Goal: Task Accomplishment & Management: Manage account settings

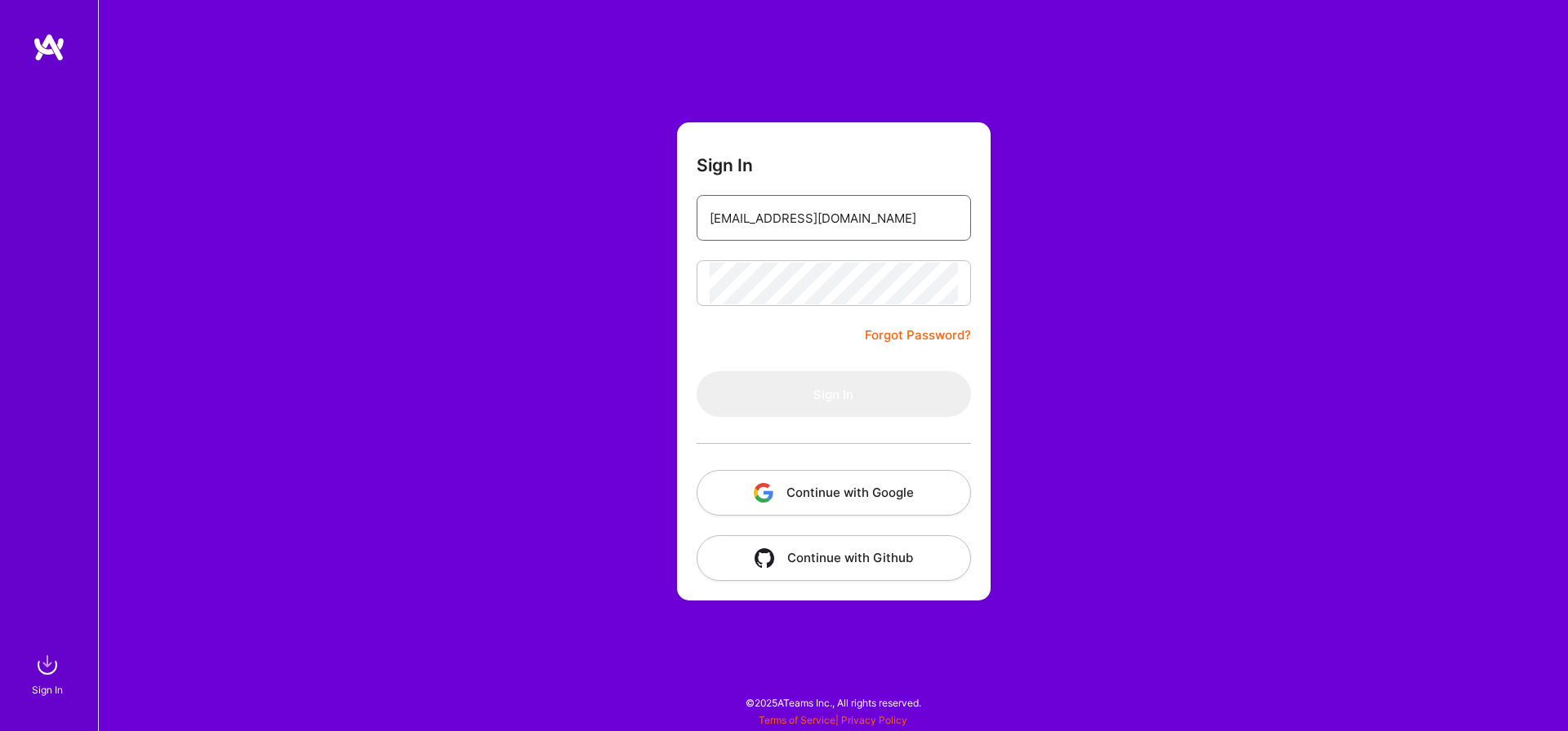
type input "lexxukr@gmail.com"
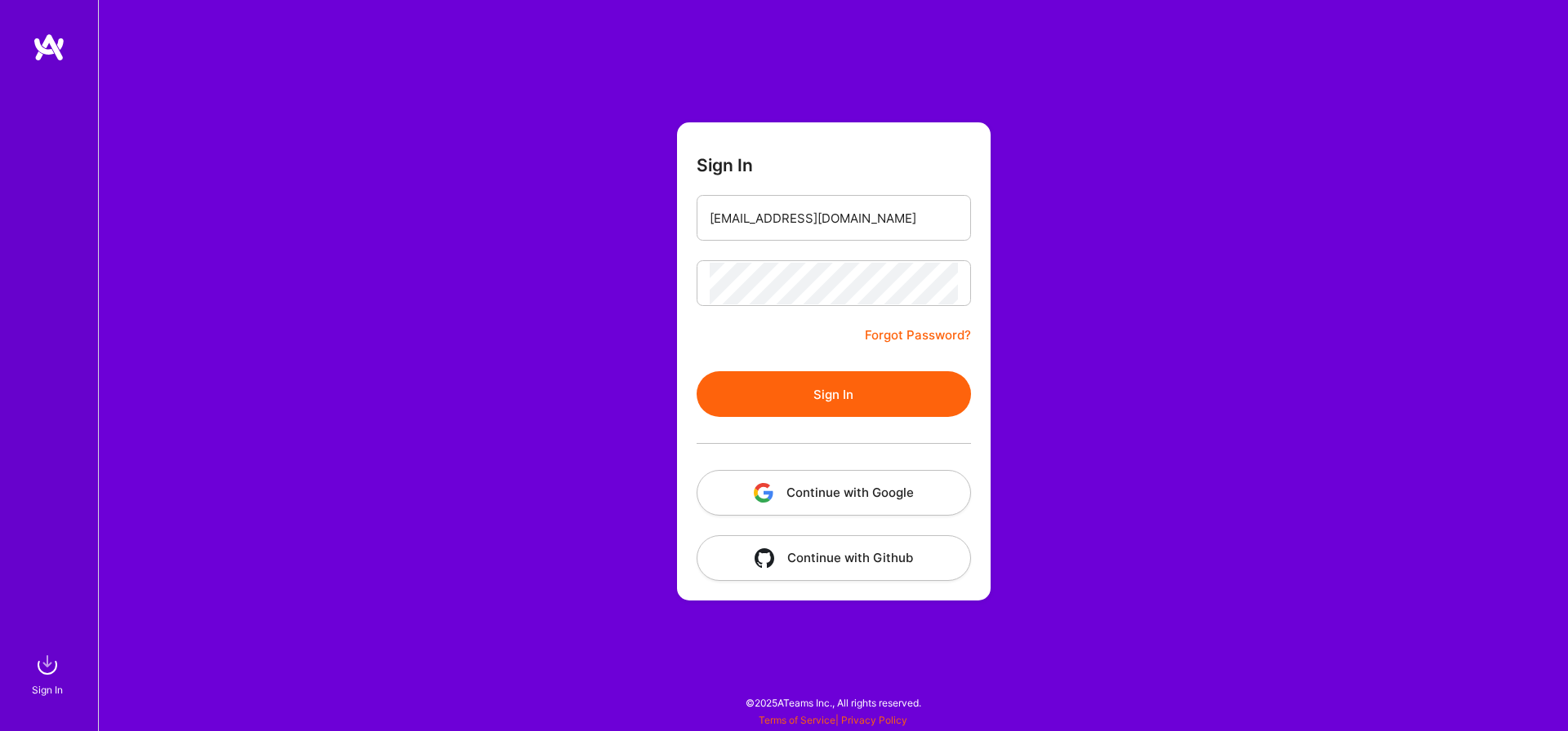
click at [812, 409] on button "Sign In" at bounding box center [834, 394] width 274 height 45
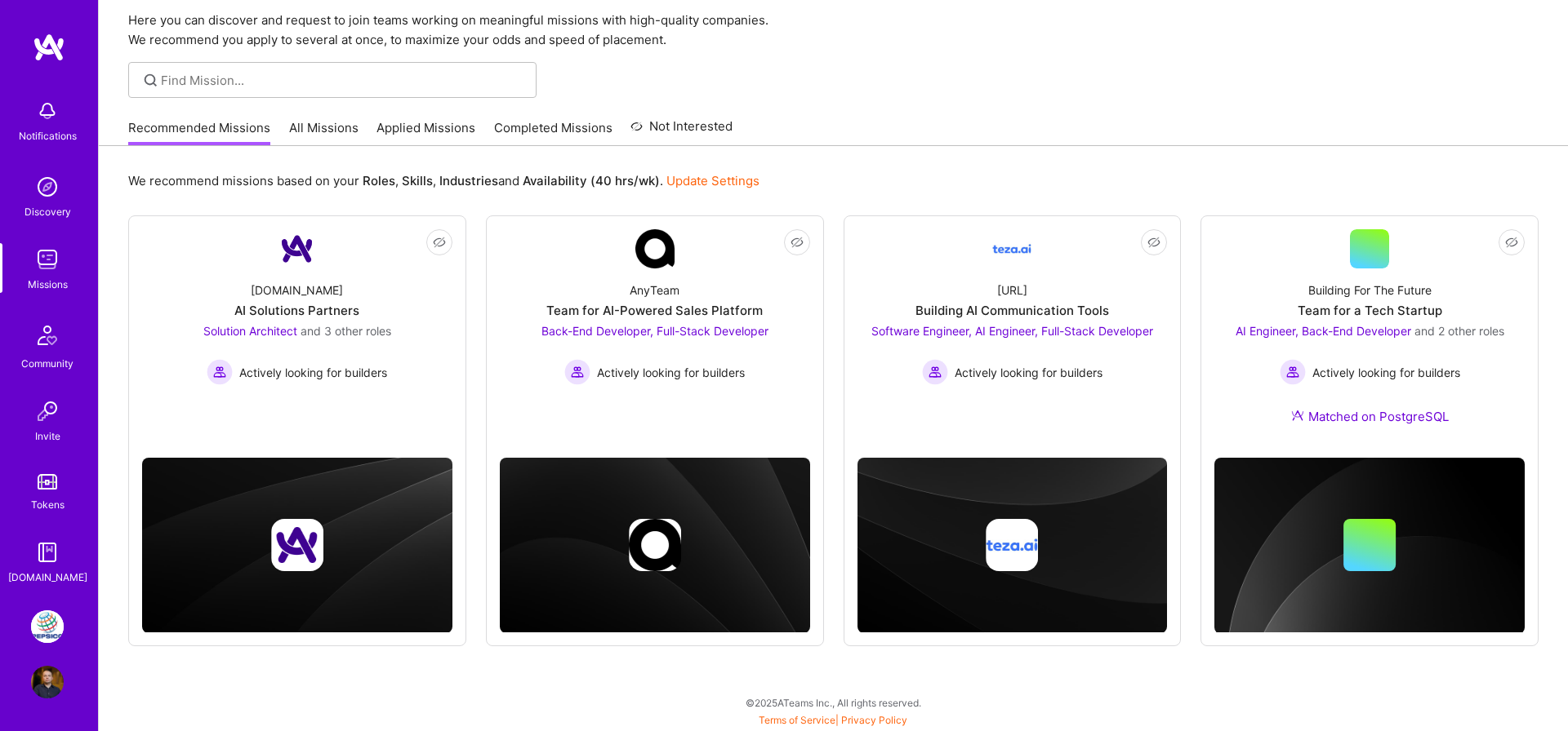
scroll to position [60, 0]
click at [47, 623] on img at bounding box center [47, 627] width 33 height 33
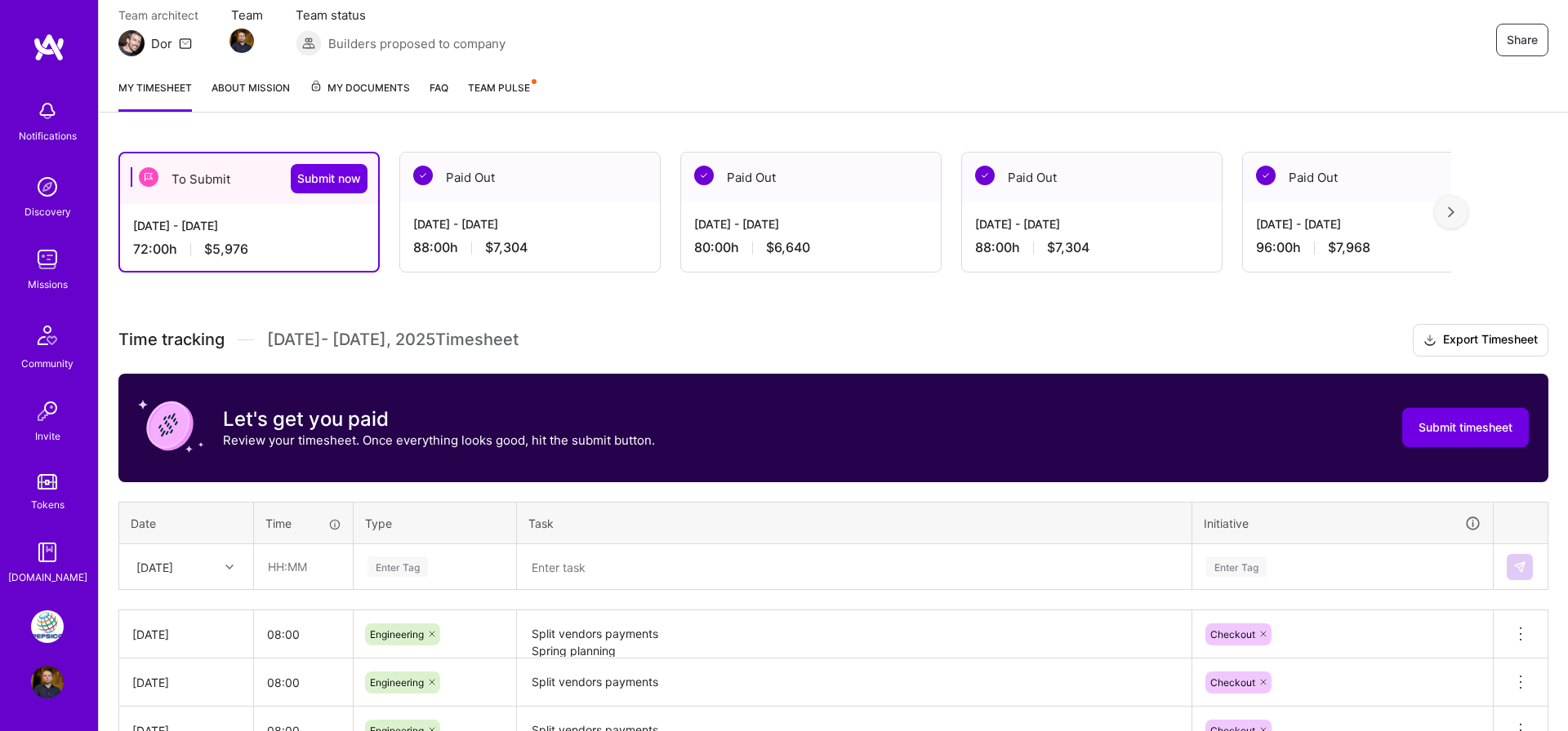
scroll to position [348, 0]
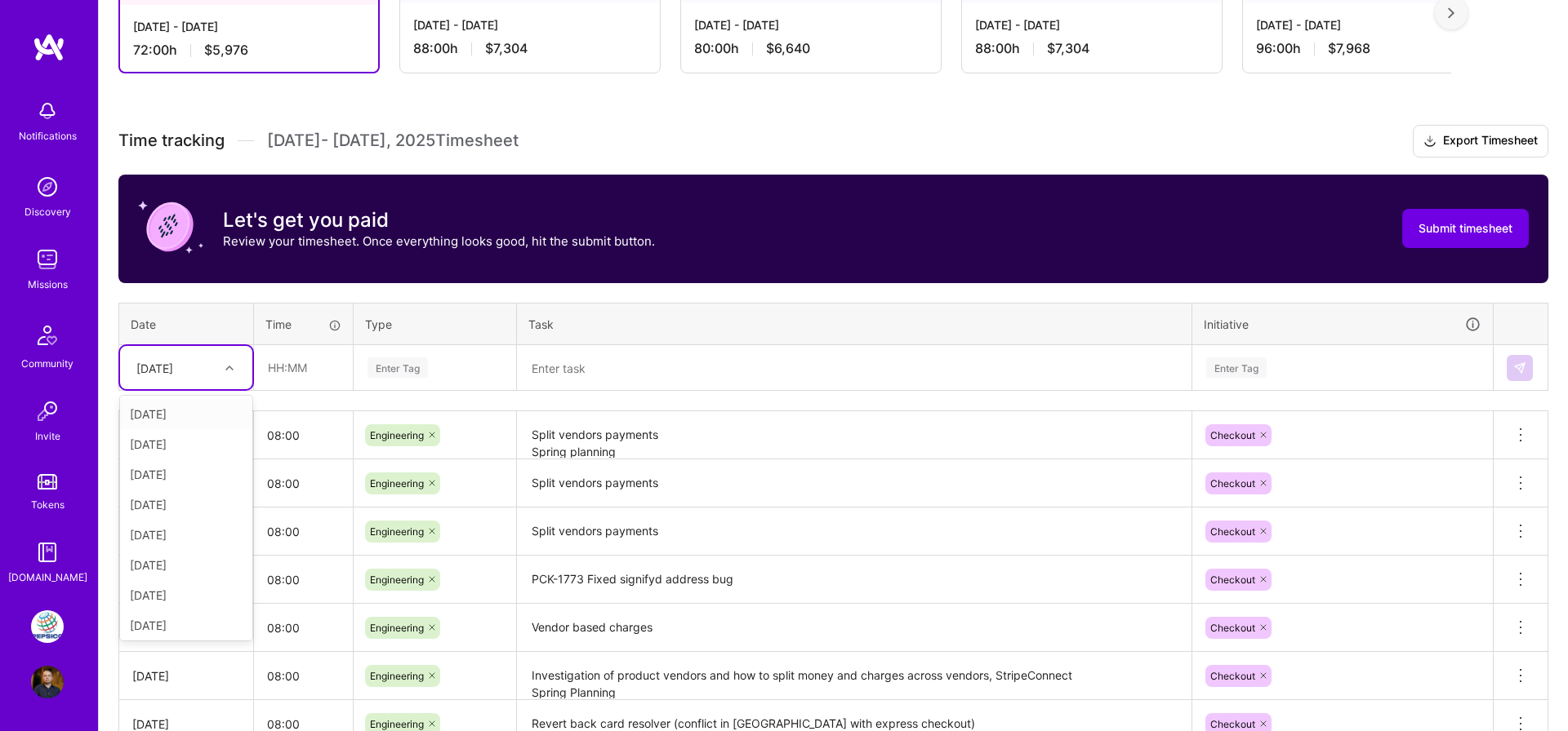
click at [199, 378] on div "[DATE]" at bounding box center [174, 368] width 91 height 26
click at [177, 625] on div "[DATE]" at bounding box center [186, 622] width 132 height 30
click at [322, 380] on input "text" at bounding box center [303, 368] width 97 height 44
type input "08:00"
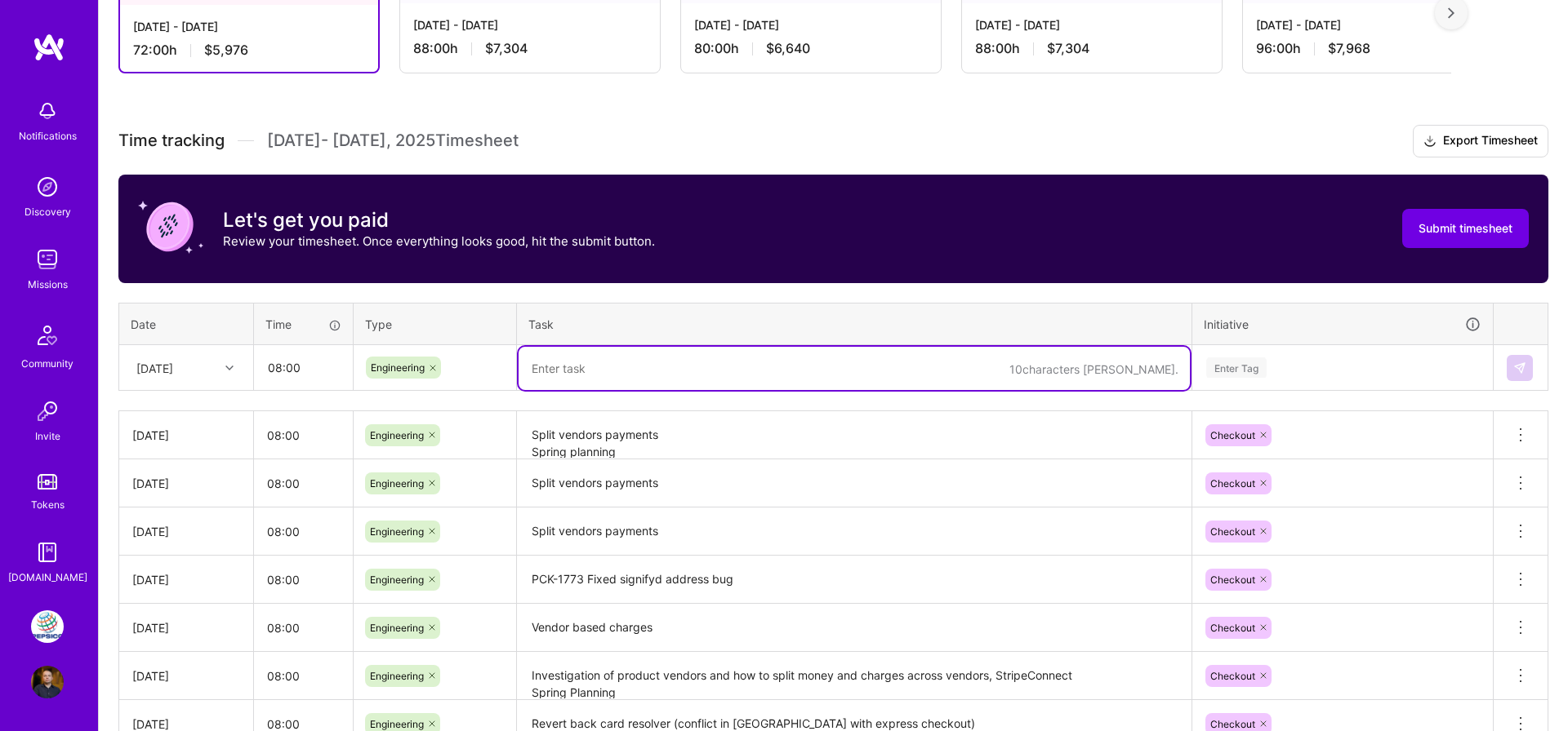
paste textarea "PCK-1569-read-valid-transaction-in-order-attempts"
type textarea "PCK-1569-read-valid-transaction-in-order-attempts"
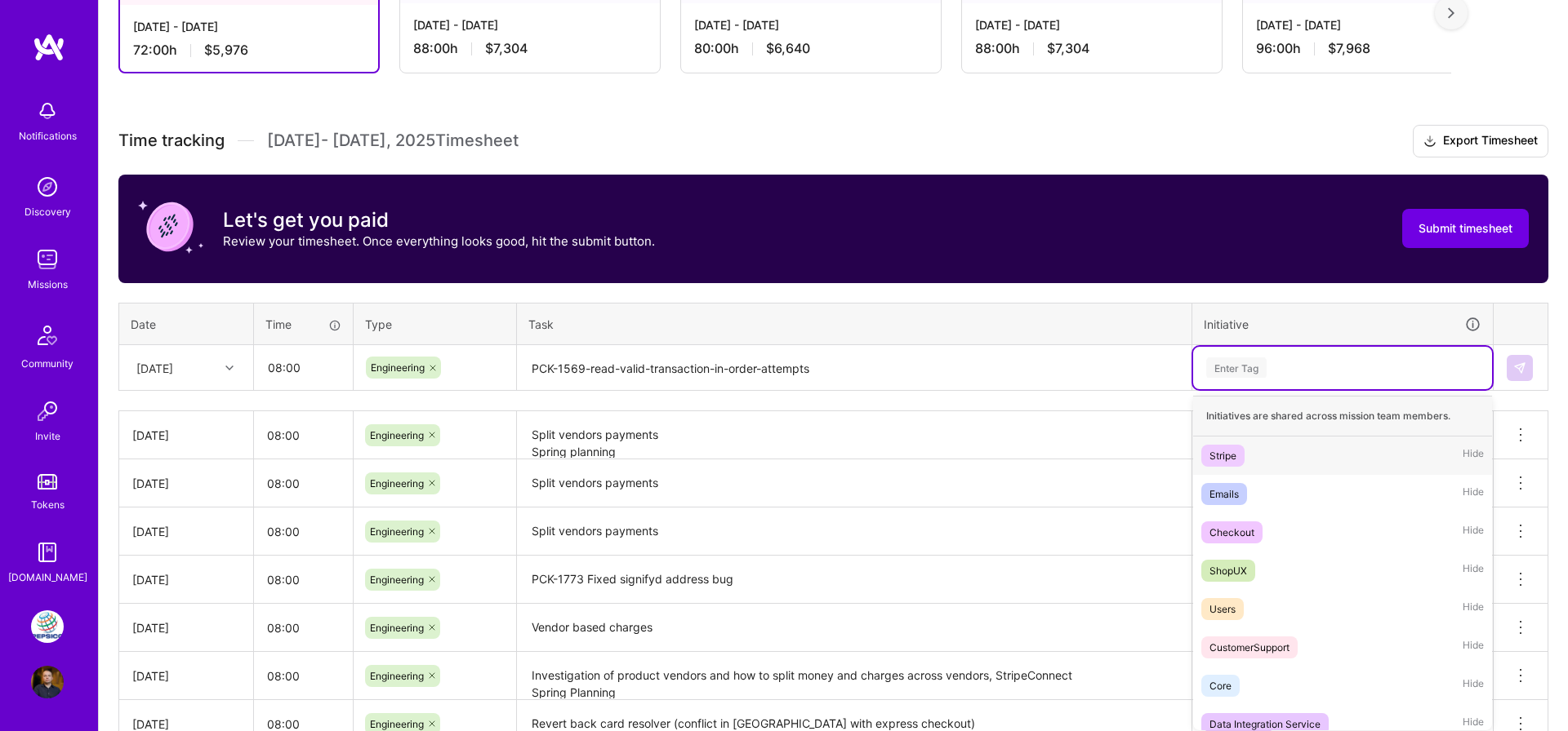
click at [1232, 360] on div "Enter Tag" at bounding box center [1237, 367] width 61 height 26
click at [1234, 533] on div "Checkout" at bounding box center [1231, 532] width 44 height 17
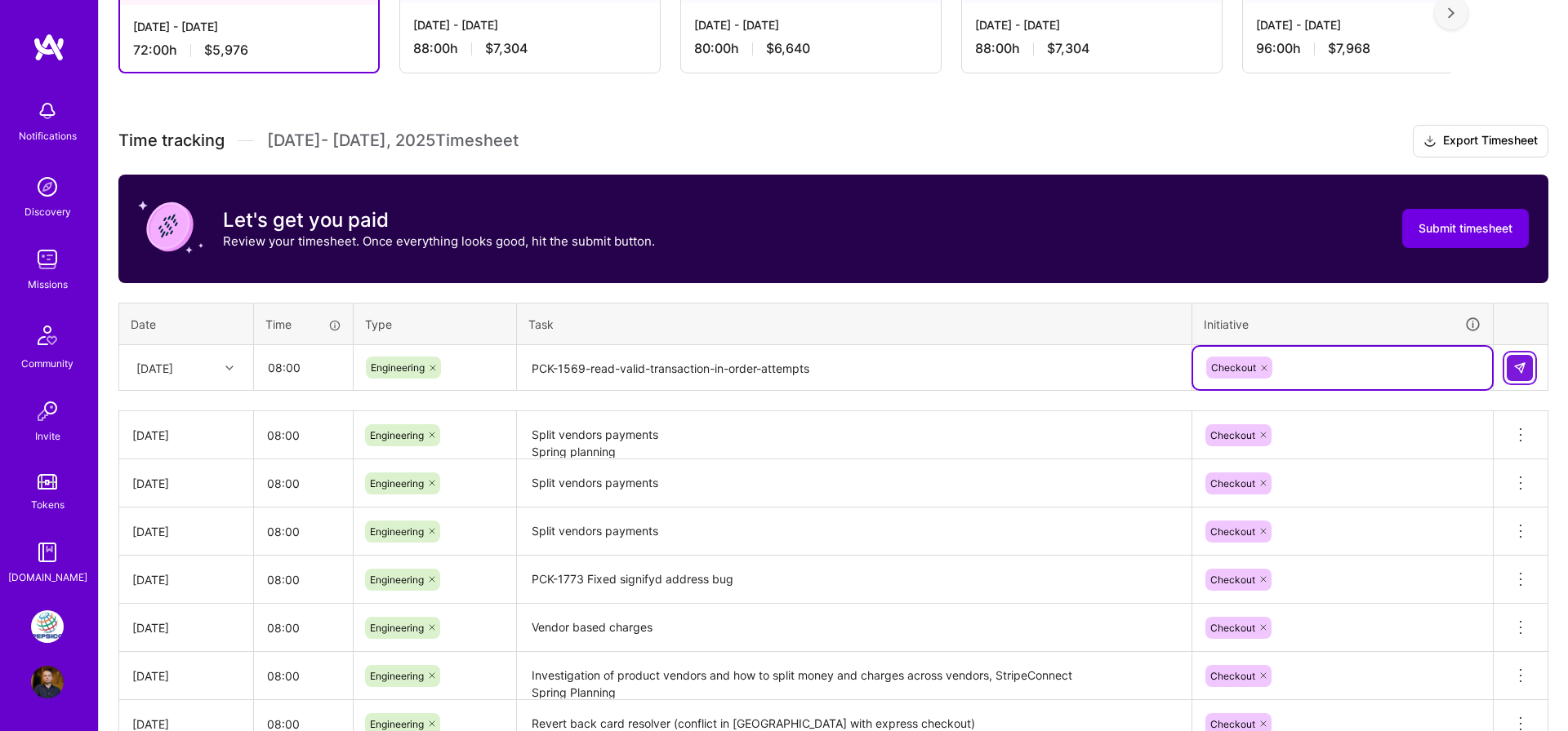
click at [1524, 371] on img at bounding box center [1520, 368] width 13 height 13
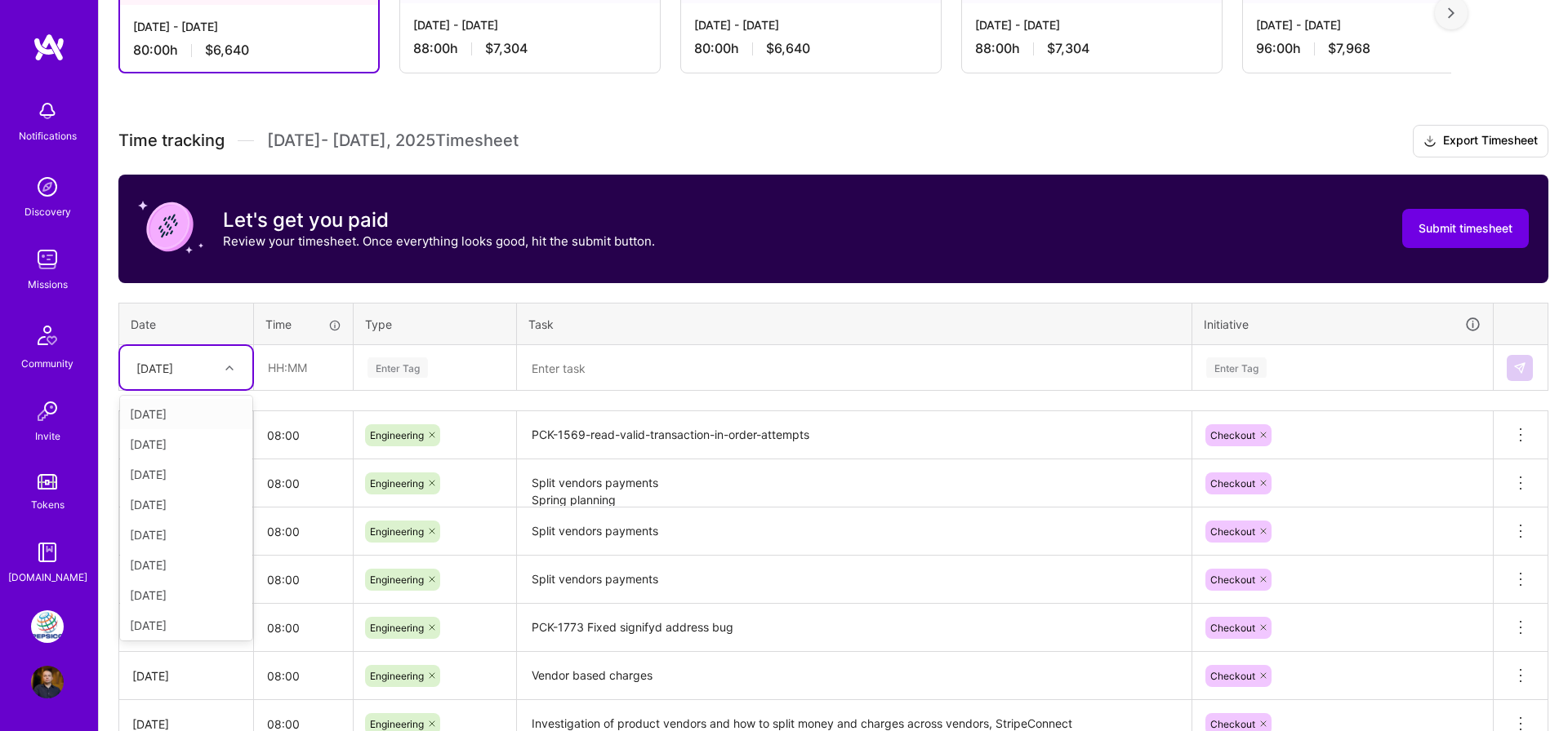
click at [173, 370] on div "[DATE]" at bounding box center [154, 368] width 37 height 17
click at [191, 610] on div "[DATE]" at bounding box center [186, 622] width 132 height 30
click at [285, 360] on input "text" at bounding box center [303, 368] width 97 height 44
type input "08:00"
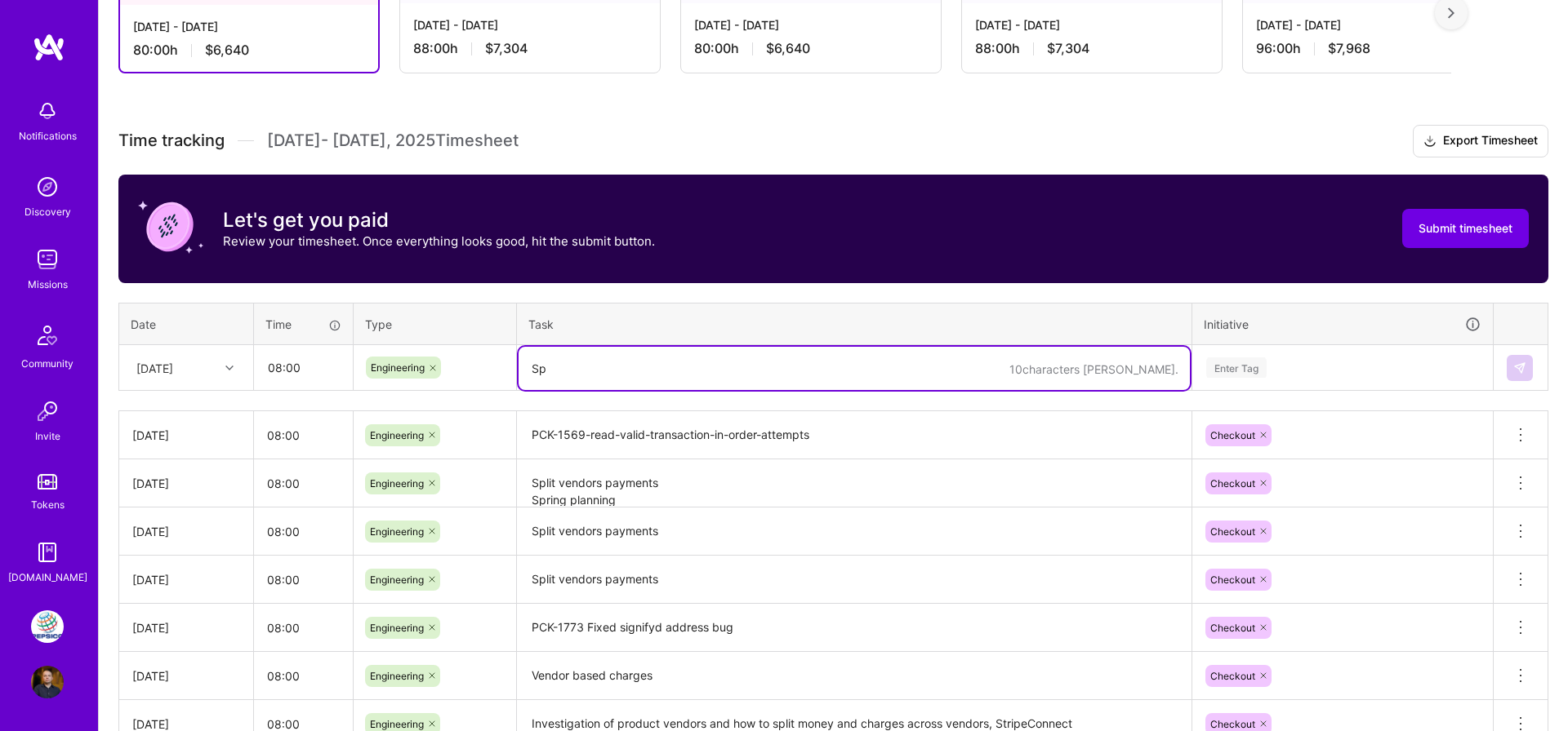
type textarea "S"
type textarea "W"
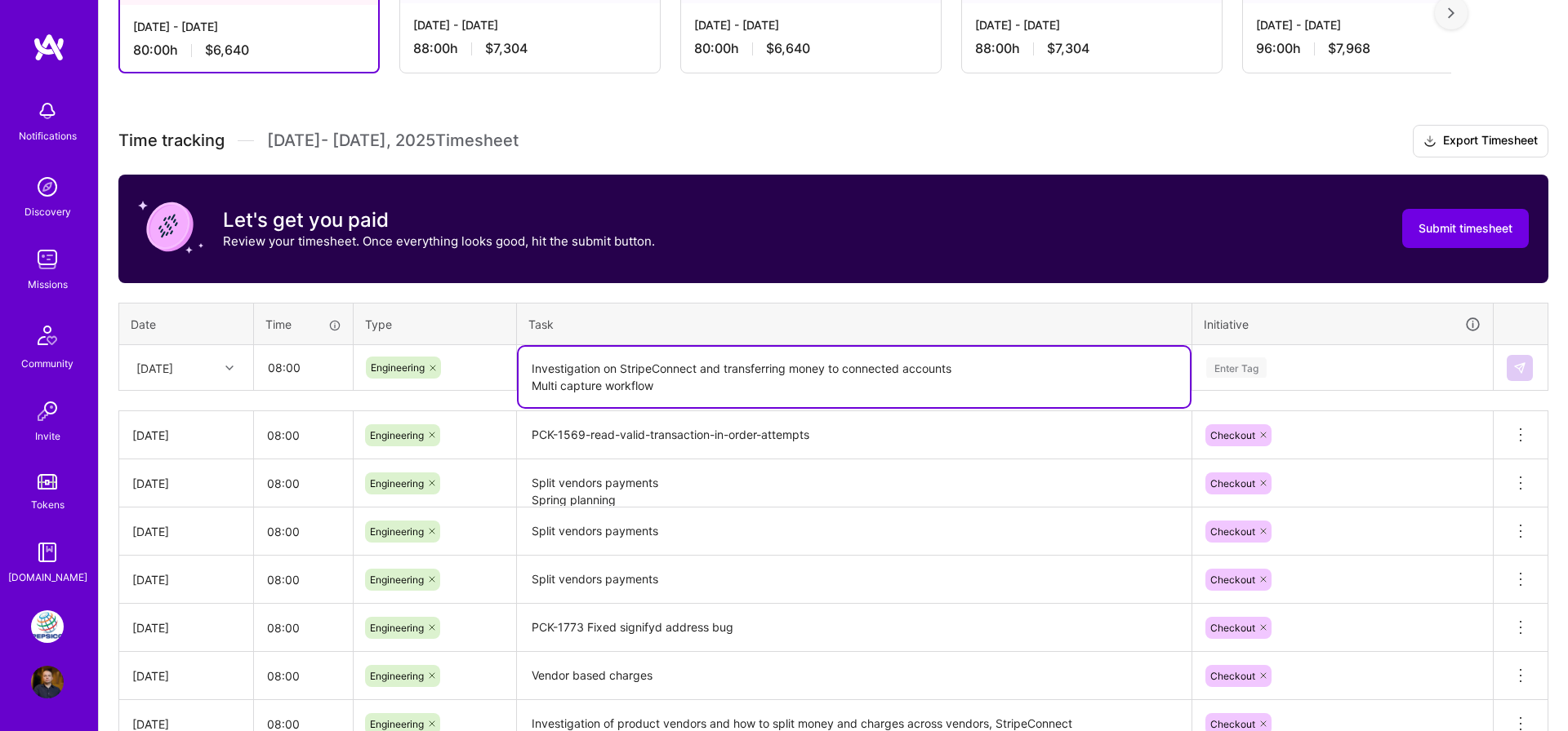
type textarea "Investigation on StripeConnect and transferring money to connected accounts Mul…"
click at [1264, 371] on div "Enter Tag" at bounding box center [1237, 367] width 61 height 26
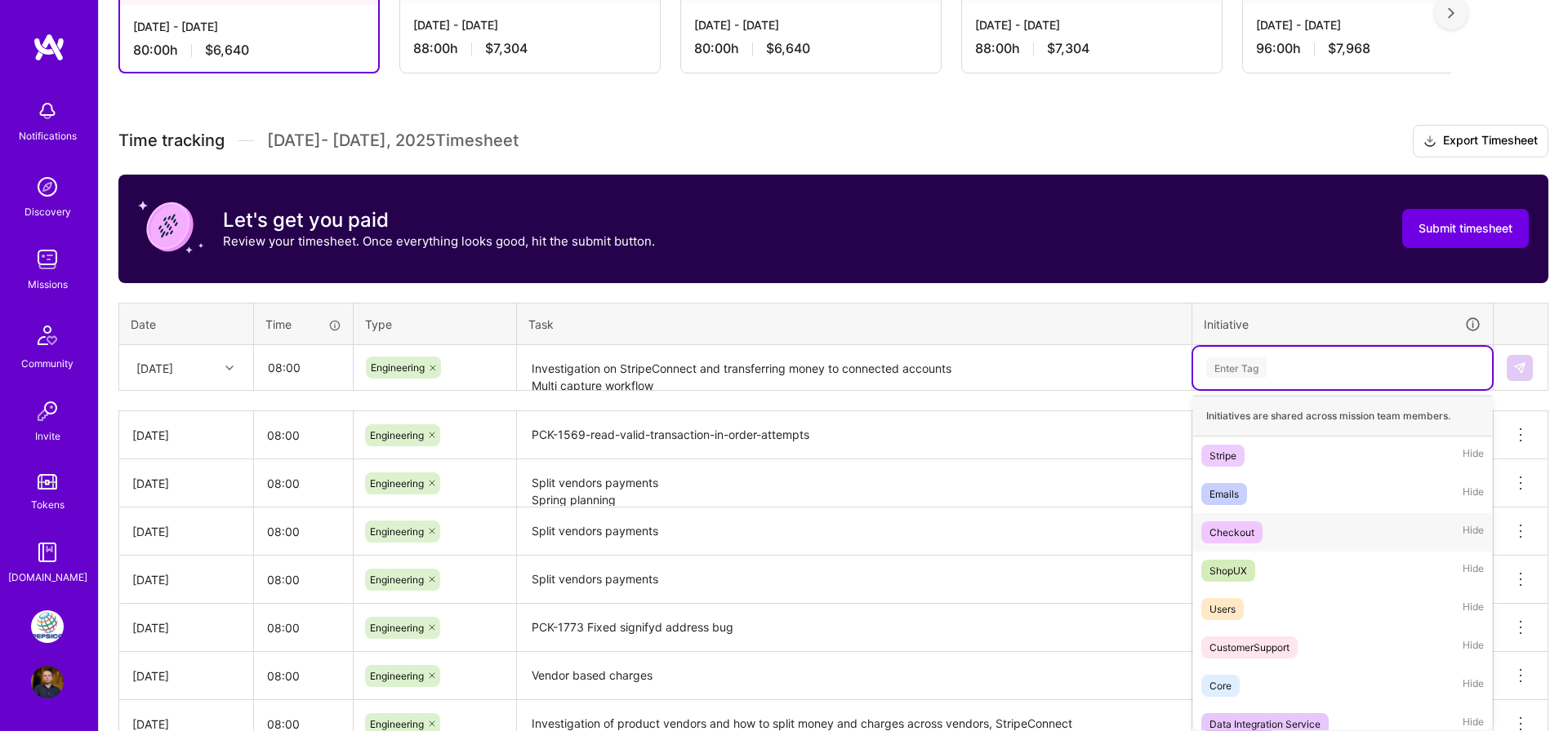
click at [1241, 539] on div "Checkout" at bounding box center [1231, 532] width 44 height 17
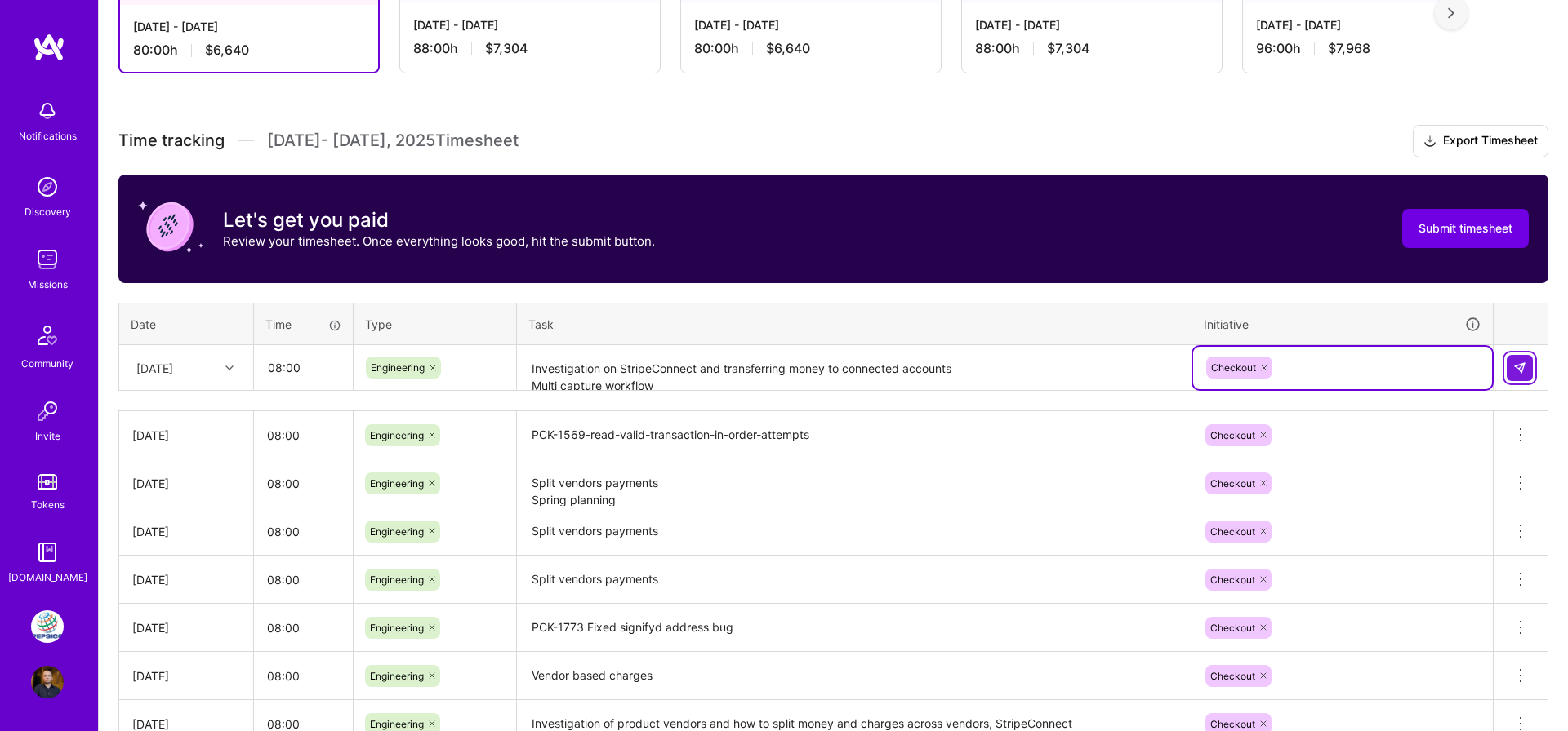
click at [1512, 365] on button at bounding box center [1520, 368] width 26 height 26
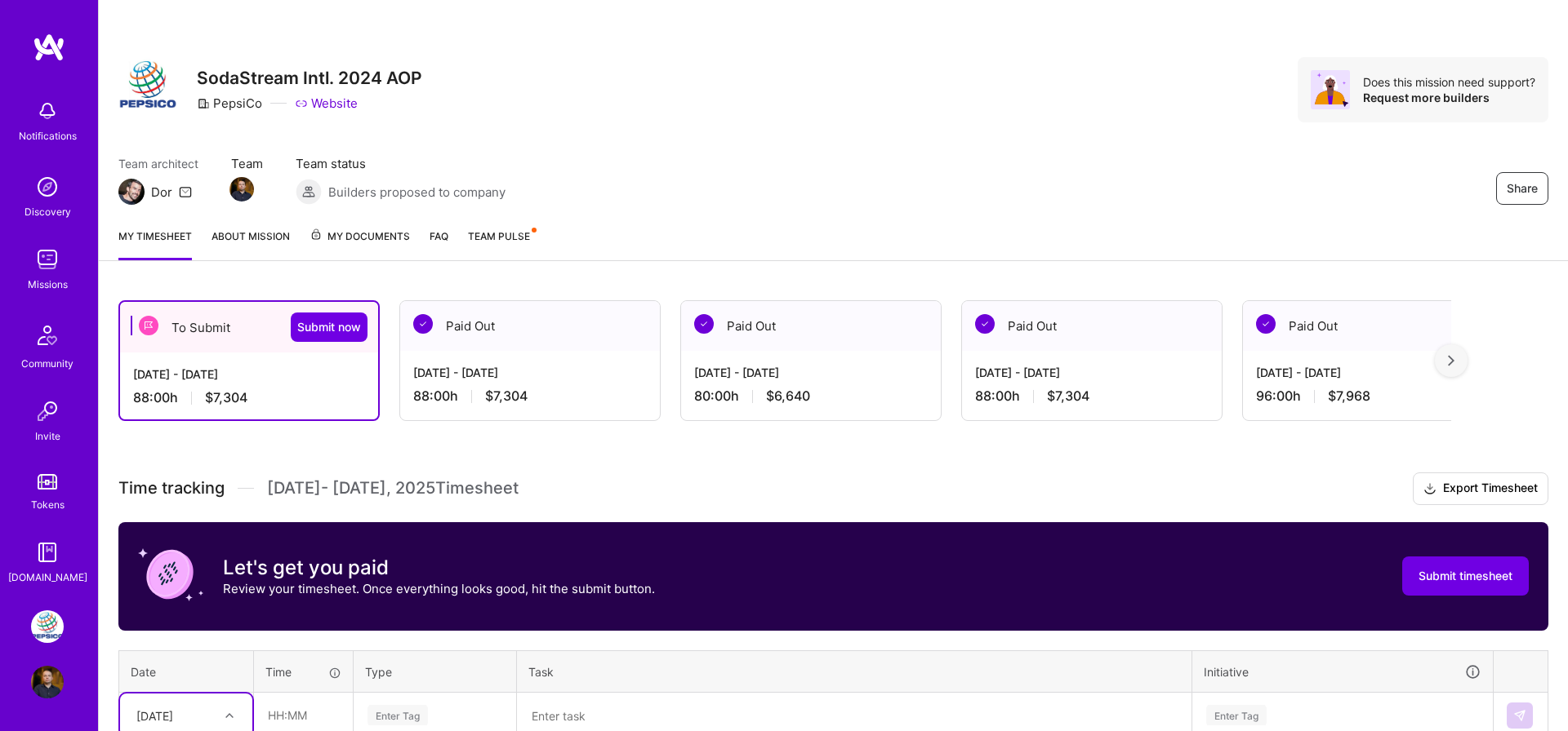
scroll to position [0, 0]
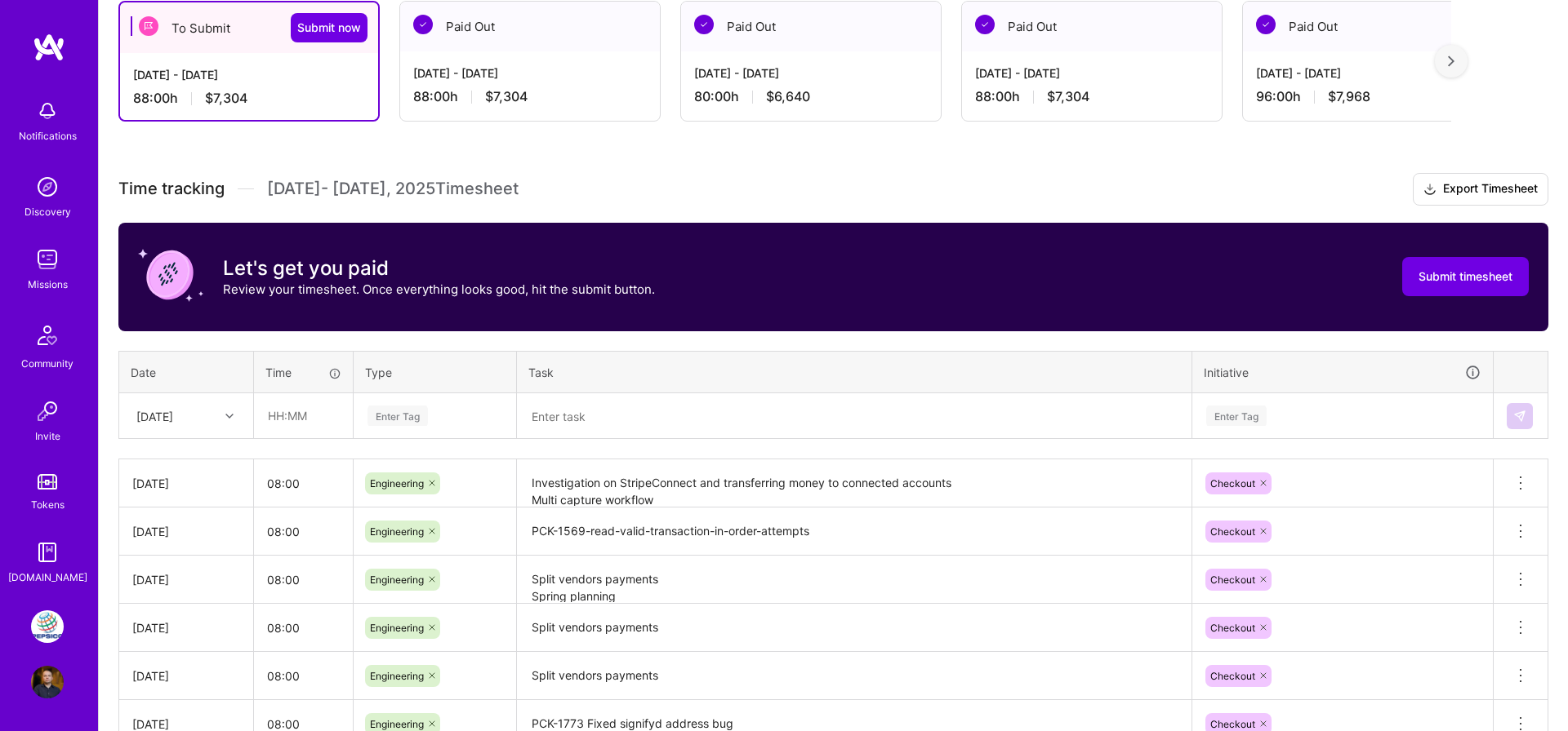
scroll to position [149, 0]
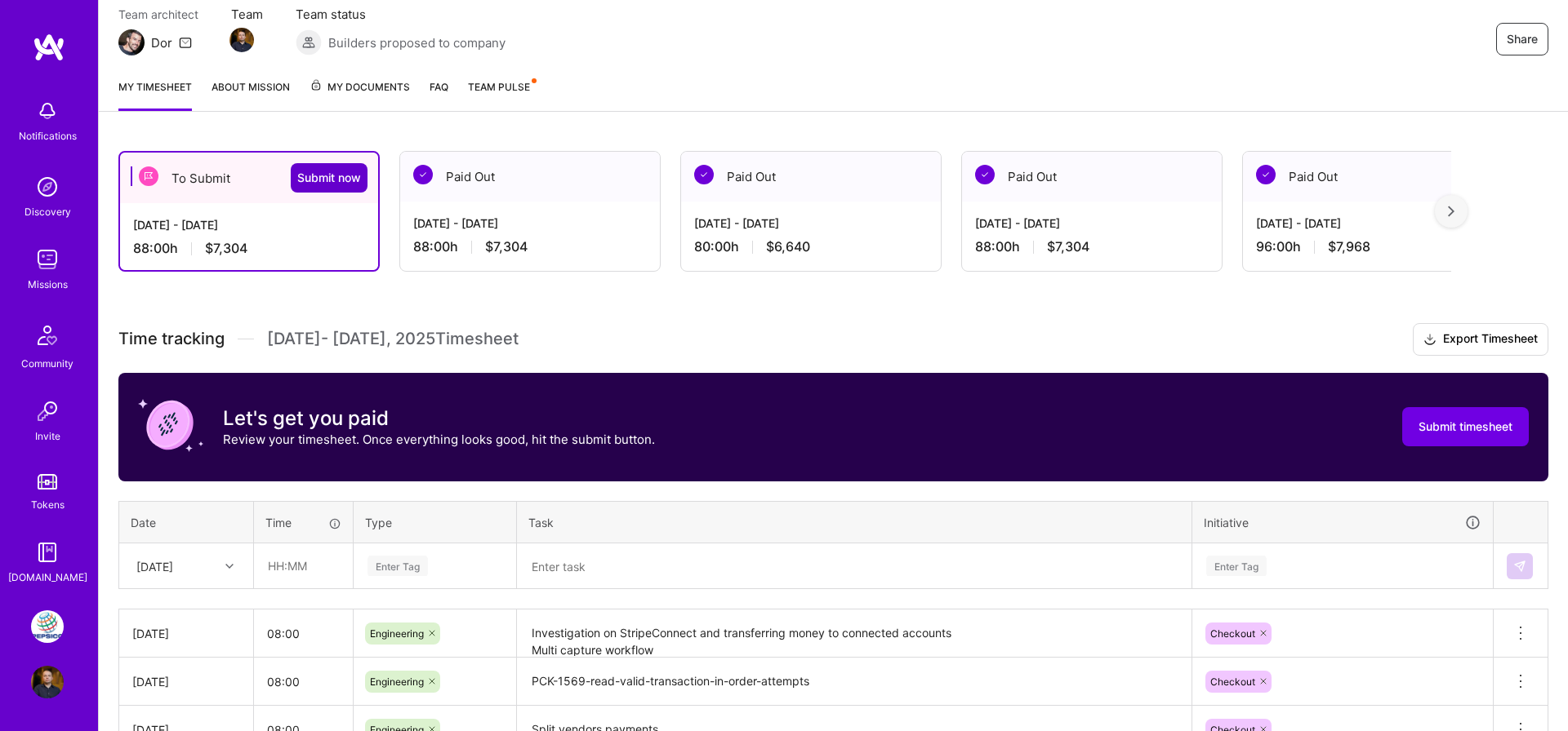
click at [334, 171] on span "Submit now" at bounding box center [328, 178] width 63 height 16
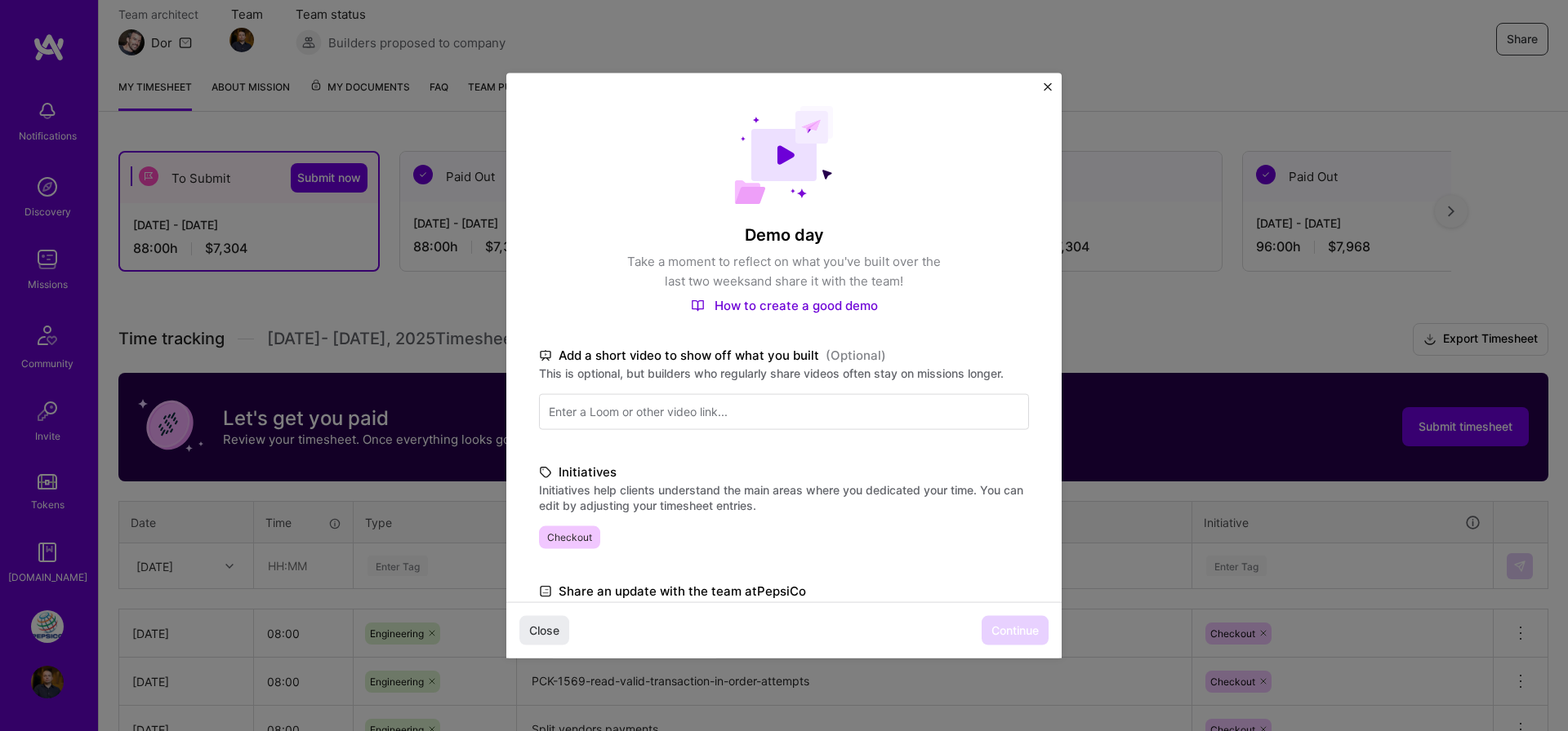
click at [900, 624] on div "Close Continue" at bounding box center [784, 630] width 555 height 57
click at [779, 373] on label "This is optional, but builders who regularly share videos often stay on mission…" at bounding box center [784, 374] width 490 height 15
click at [728, 480] on label "Initiatives" at bounding box center [784, 472] width 490 height 20
click at [653, 635] on div "Close Continue" at bounding box center [784, 630] width 555 height 57
click at [724, 424] on input at bounding box center [784, 412] width 490 height 36
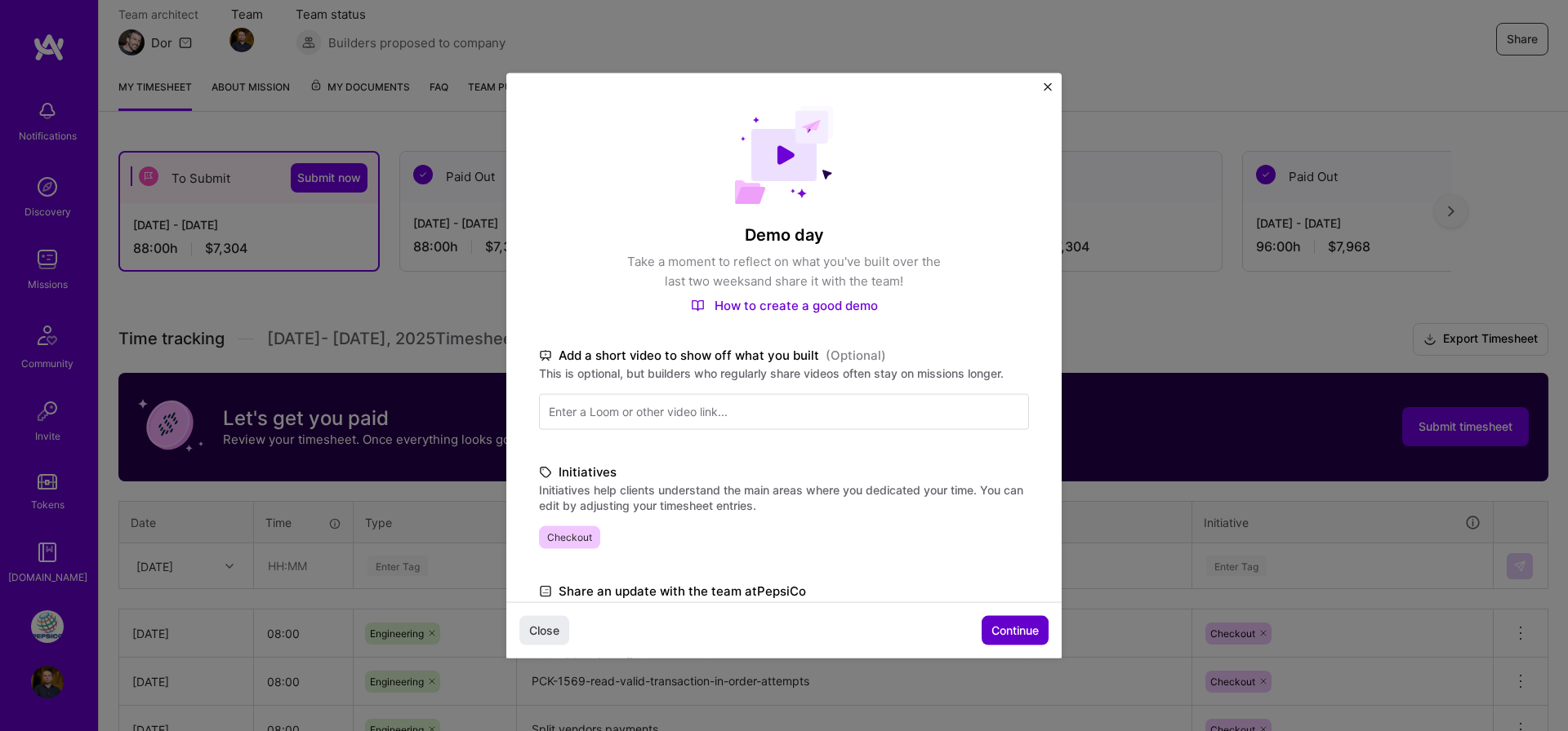
click at [992, 626] on span "Continue" at bounding box center [1015, 630] width 47 height 16
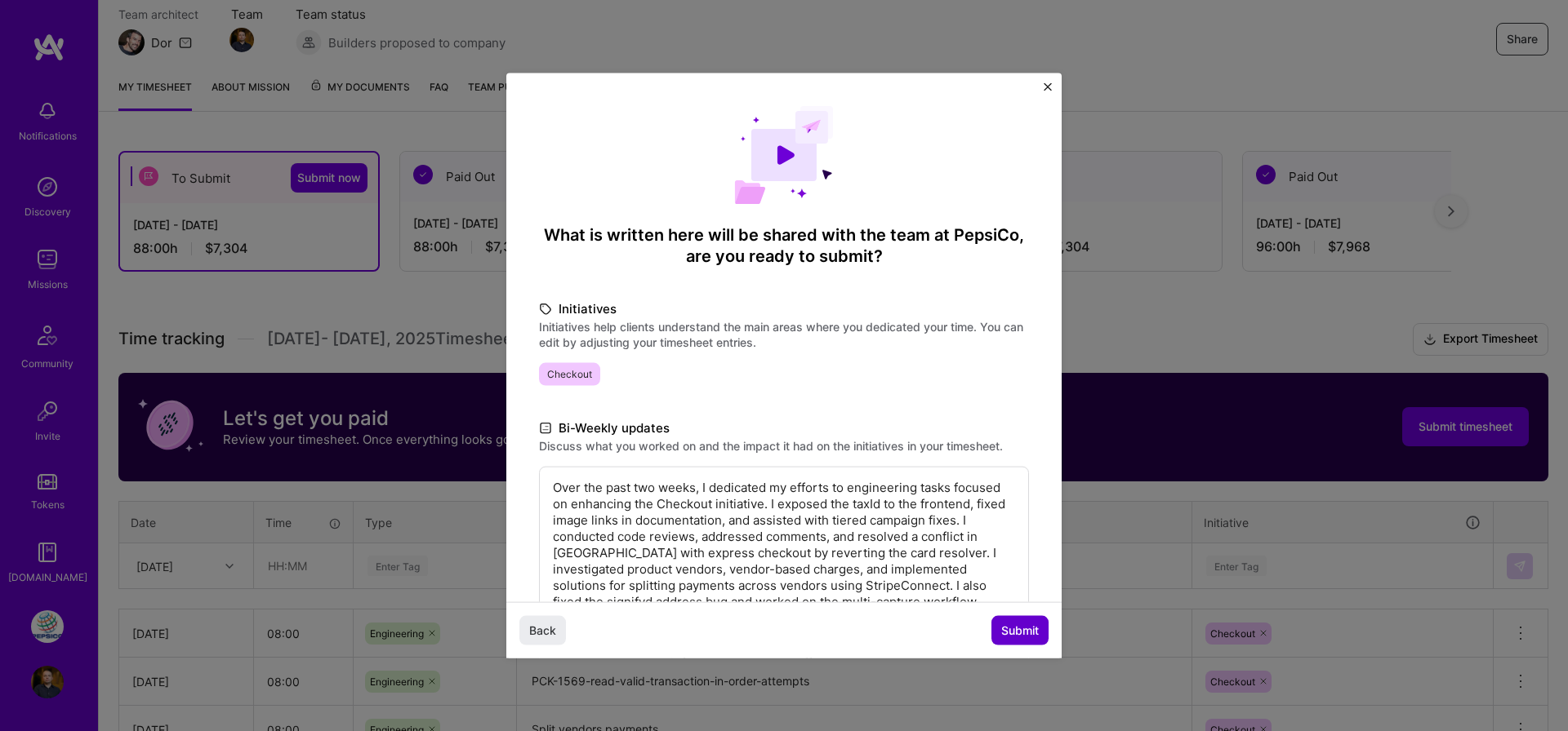
click at [1033, 622] on span "Submit" at bounding box center [1020, 630] width 38 height 16
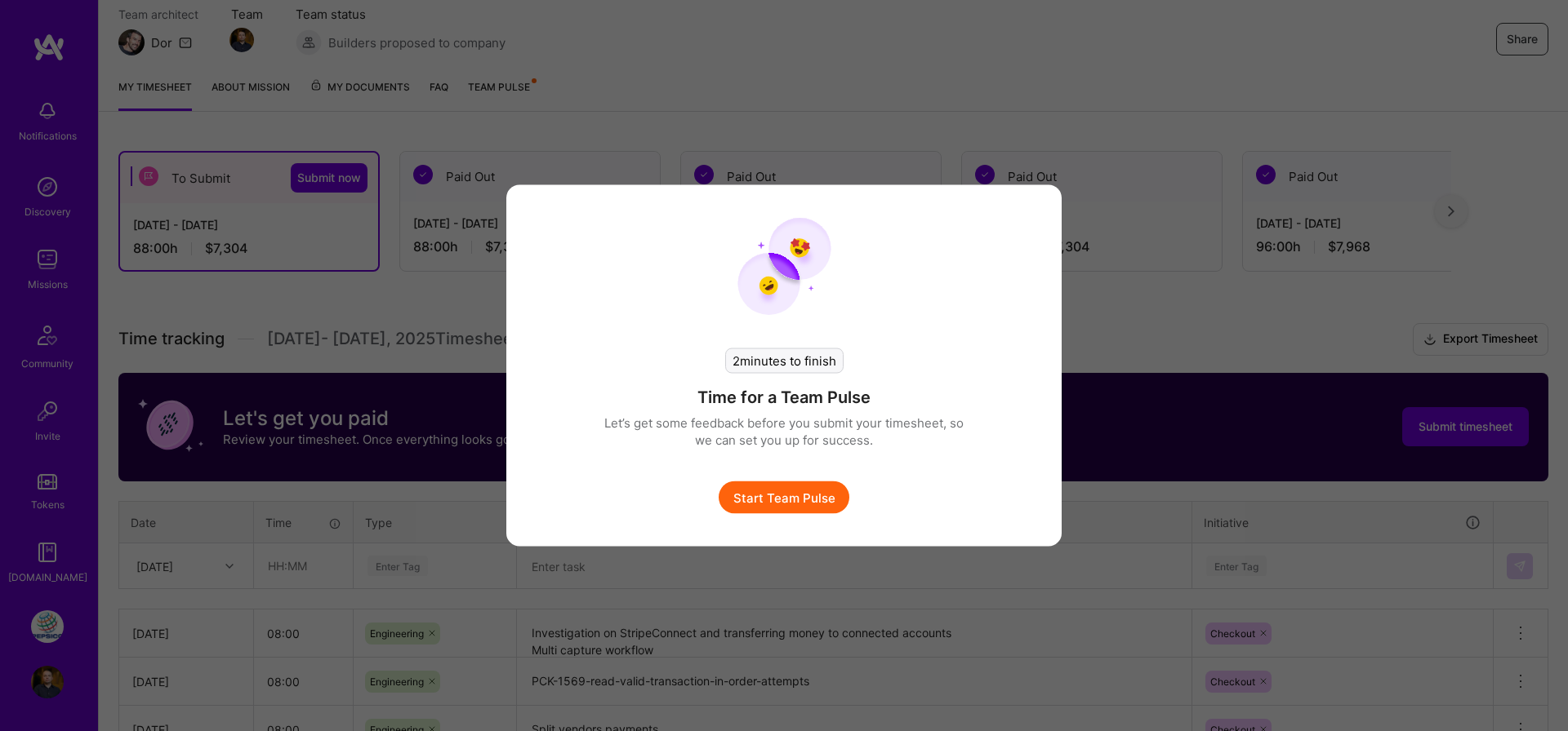
click at [785, 498] on button "Start Team Pulse" at bounding box center [784, 497] width 131 height 33
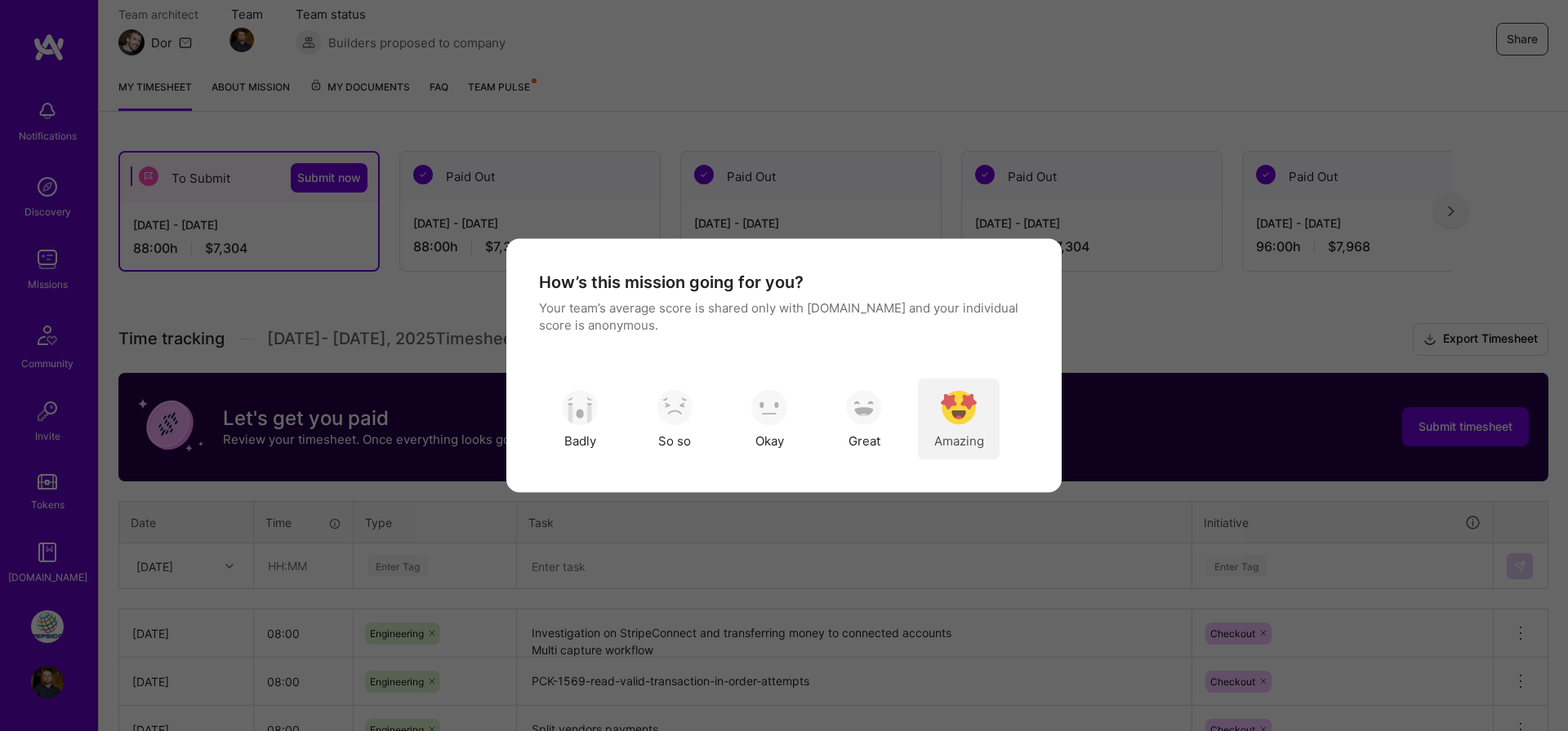
click at [970, 420] on img "modal" at bounding box center [959, 408] width 36 height 36
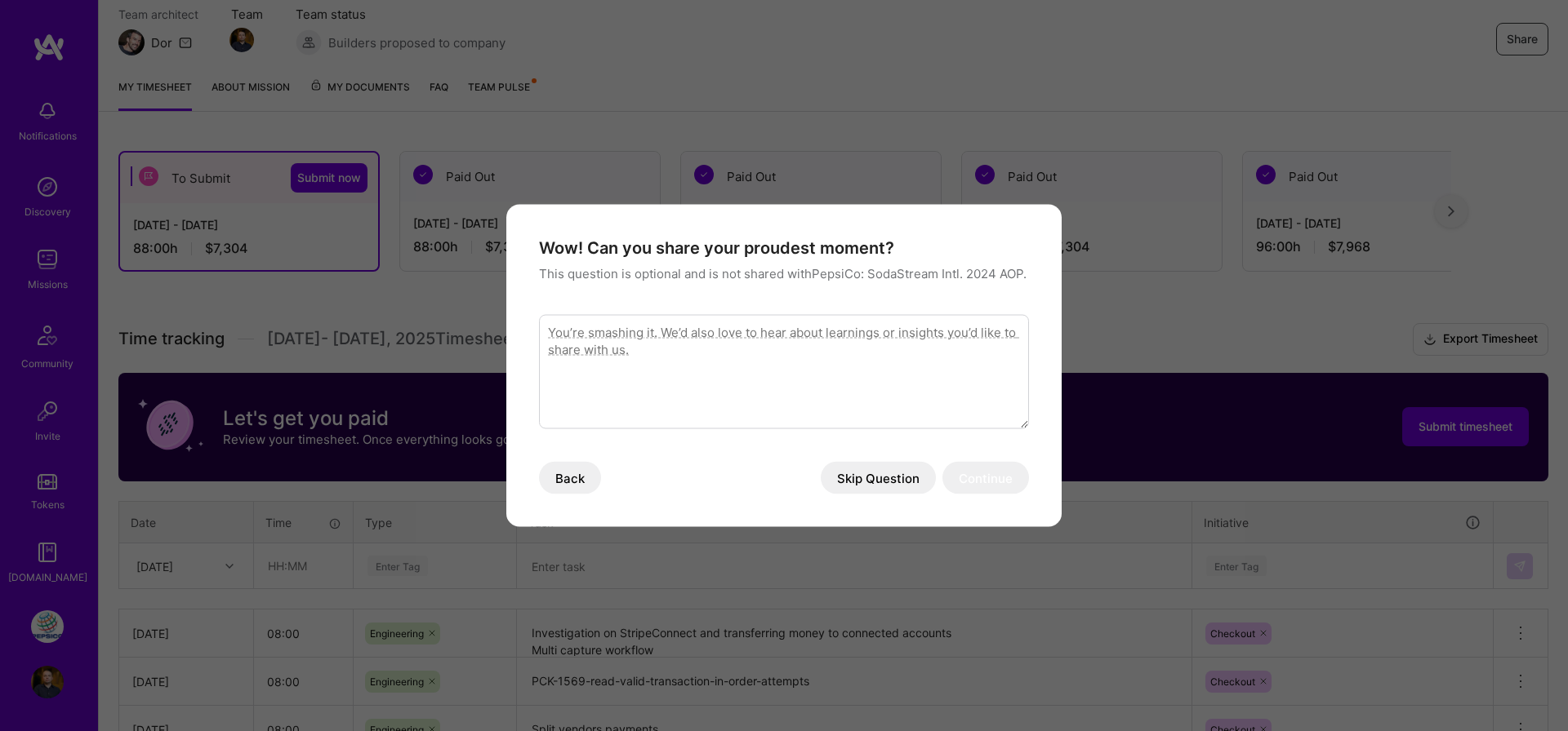
click at [879, 479] on button "Skip Question" at bounding box center [878, 479] width 115 height 33
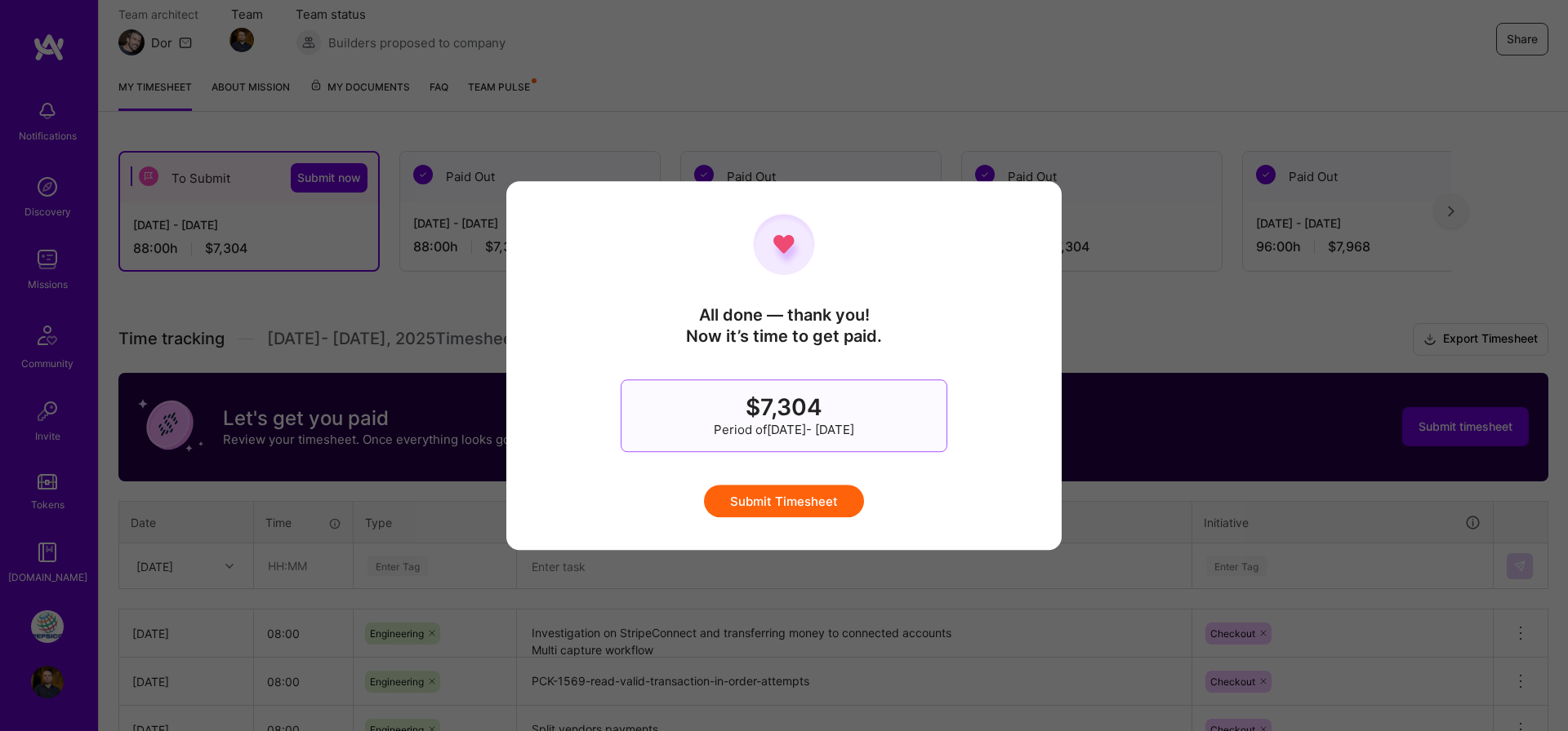
click at [819, 507] on button "Submit Timesheet" at bounding box center [784, 501] width 160 height 33
